Goal: Information Seeking & Learning: Learn about a topic

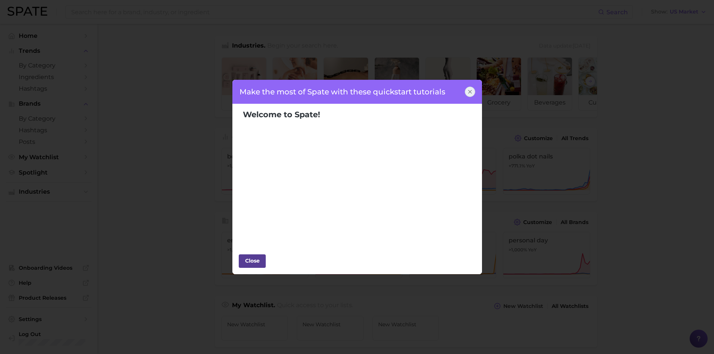
click at [248, 260] on div "Close" at bounding box center [252, 260] width 22 height 11
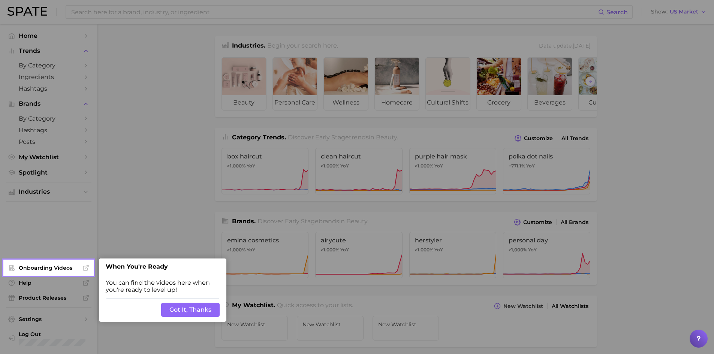
click at [146, 146] on div at bounding box center [403, 307] width 621 height 615
click at [178, 310] on button "Got It, Thanks" at bounding box center [190, 310] width 58 height 14
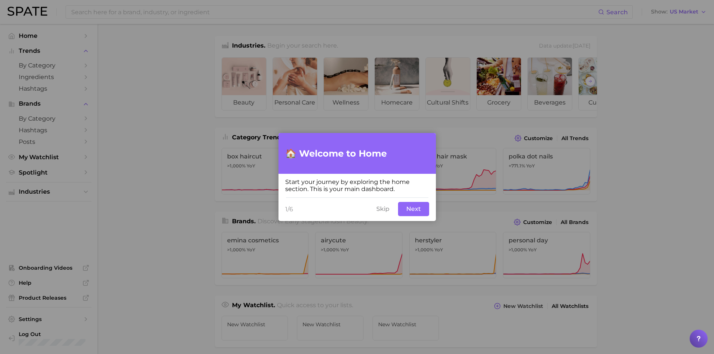
click at [383, 211] on button "Skip" at bounding box center [383, 209] width 22 height 14
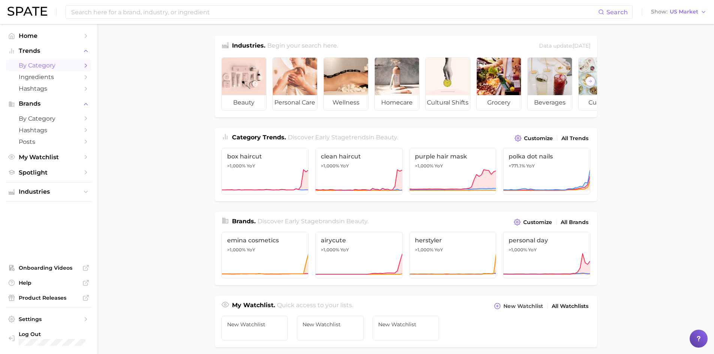
click at [33, 62] on span "by Category" at bounding box center [49, 65] width 60 height 7
